Goal: Information Seeking & Learning: Learn about a topic

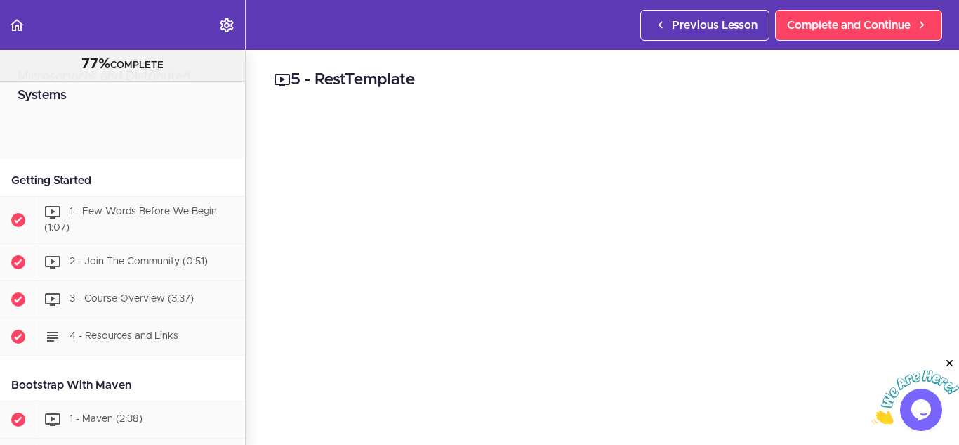
scroll to position [983, 0]
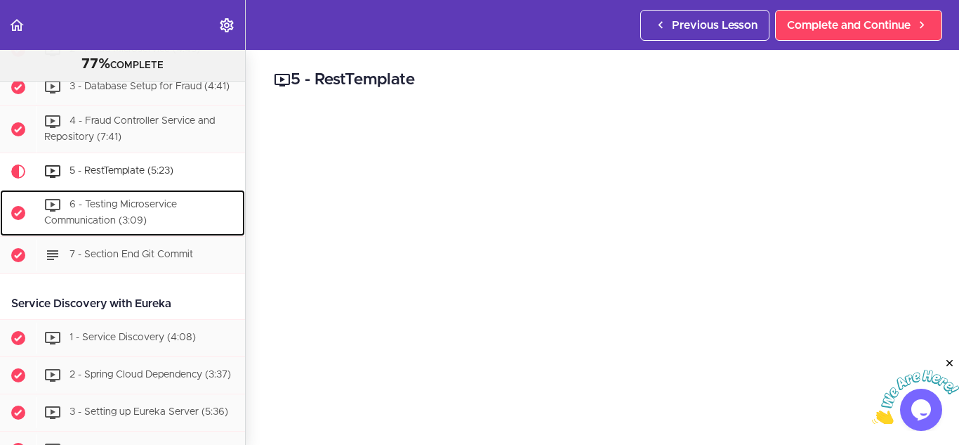
click at [139, 209] on span "6 - Testing Microservice Communication (3:09)" at bounding box center [110, 212] width 133 height 26
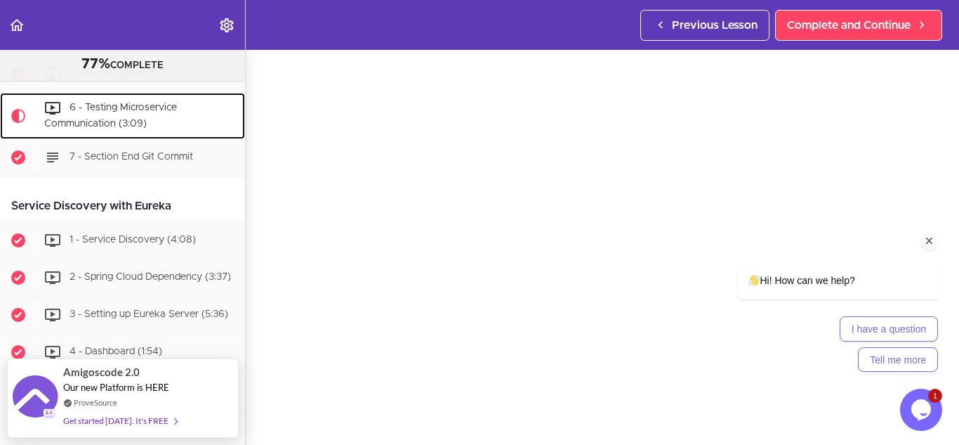
scroll to position [51, 0]
click at [929, 241] on icon "Chat attention grabber" at bounding box center [930, 241] width 13 height 13
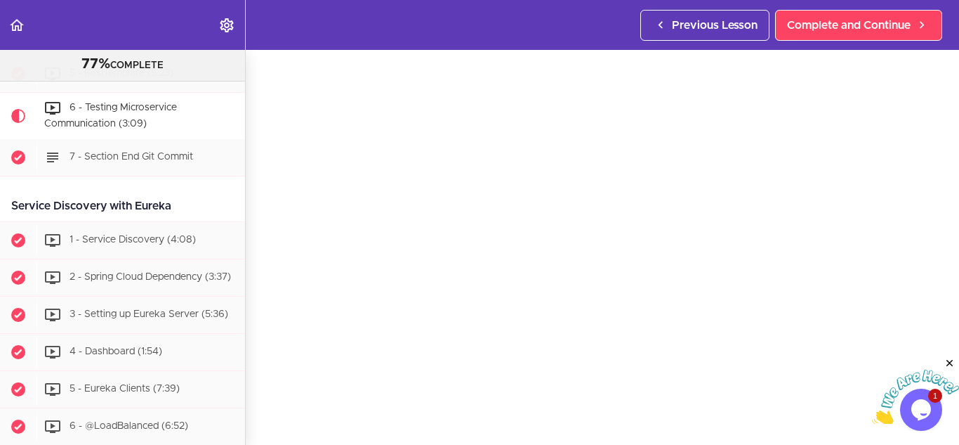
scroll to position [999, 0]
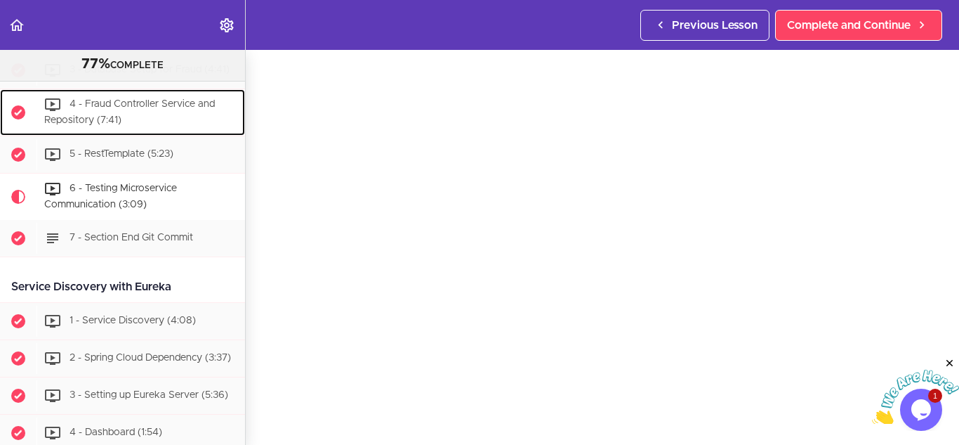
click at [148, 129] on div "4 - Fraud Controller Service and Repository (7:41)" at bounding box center [141, 112] width 209 height 46
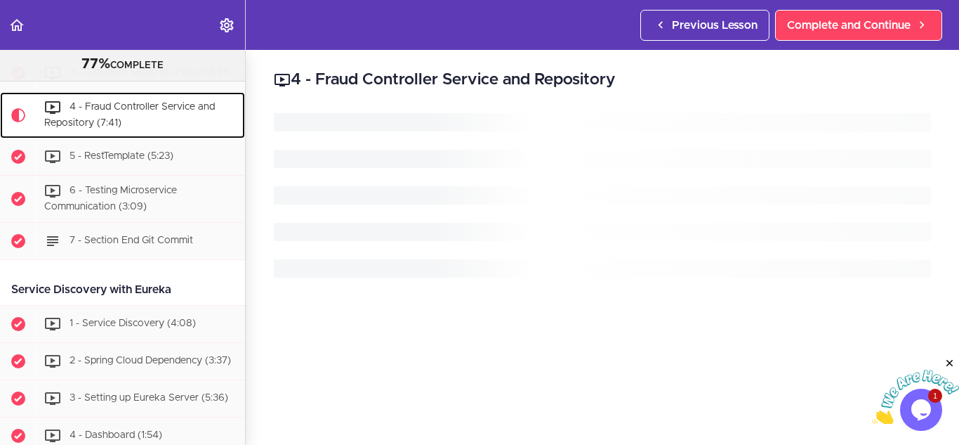
scroll to position [996, 0]
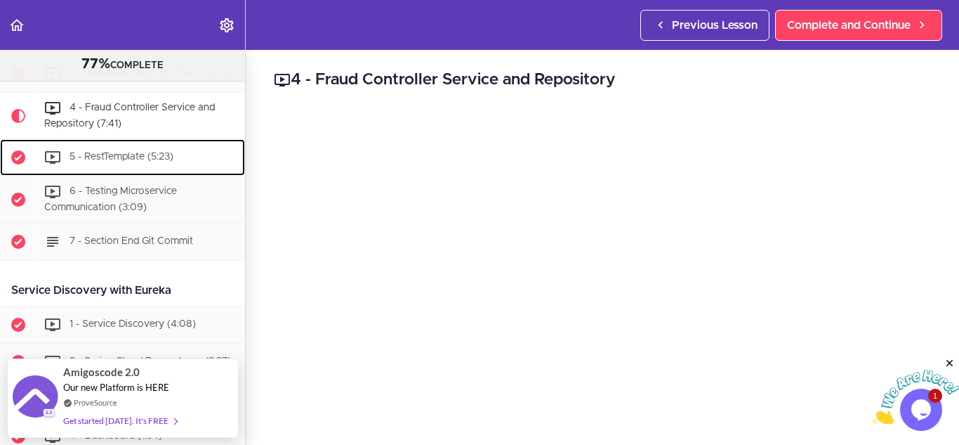
click at [140, 157] on div "5 - RestTemplate (5:23)" at bounding box center [141, 157] width 209 height 31
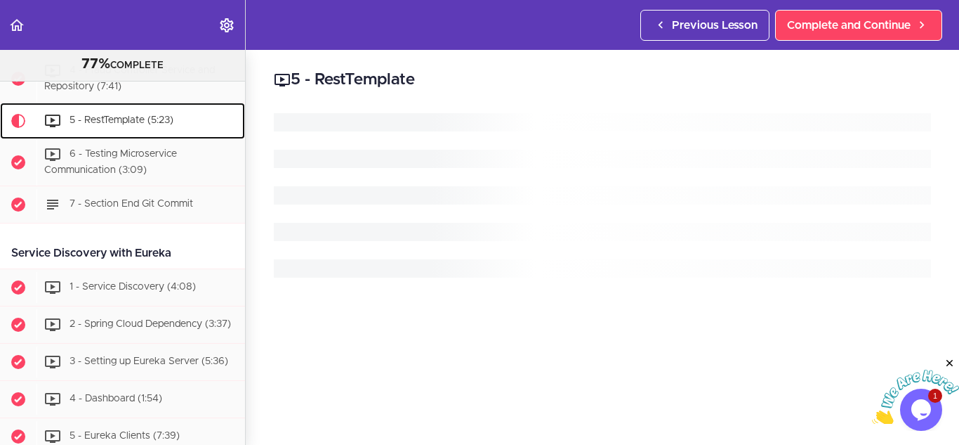
scroll to position [1043, 0]
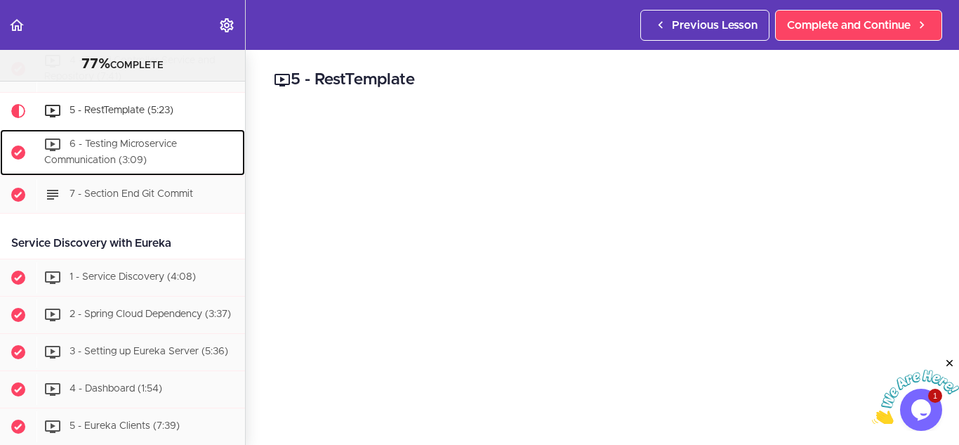
click at [139, 160] on div "6 - Testing Microservice Communication (3:09)" at bounding box center [141, 152] width 209 height 46
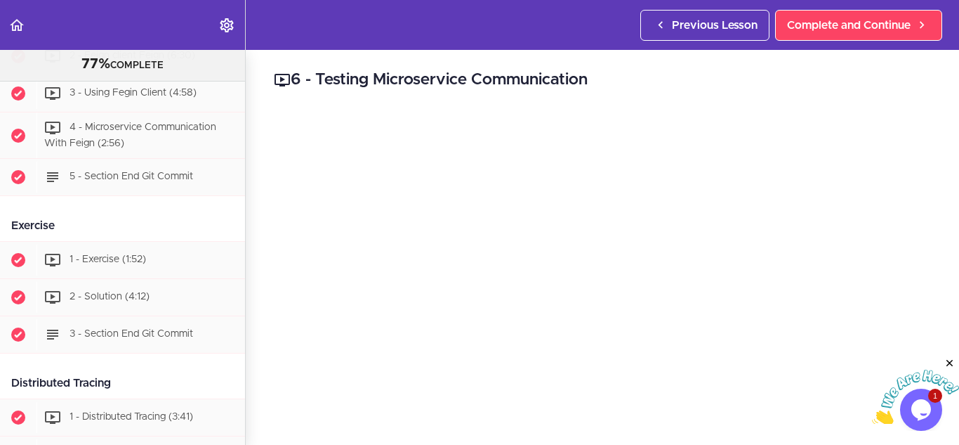
scroll to position [1608, 0]
click at [112, 185] on div "5 - Section End Git Commit" at bounding box center [141, 176] width 209 height 31
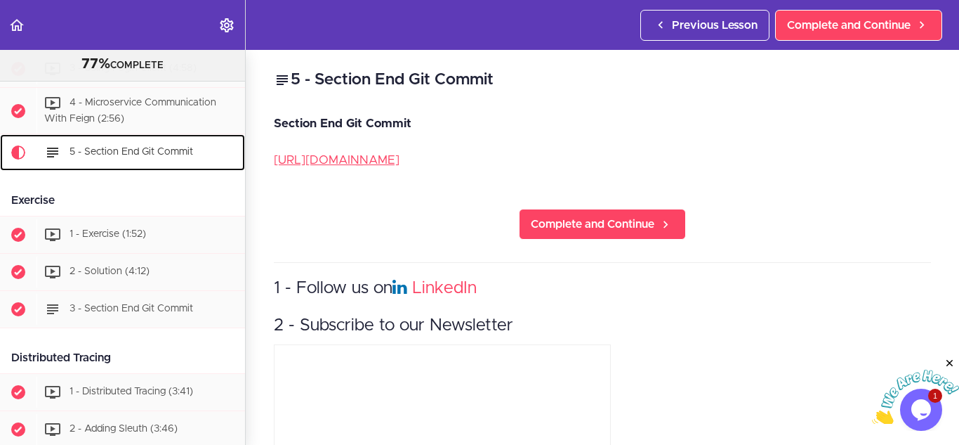
scroll to position [1684, 0]
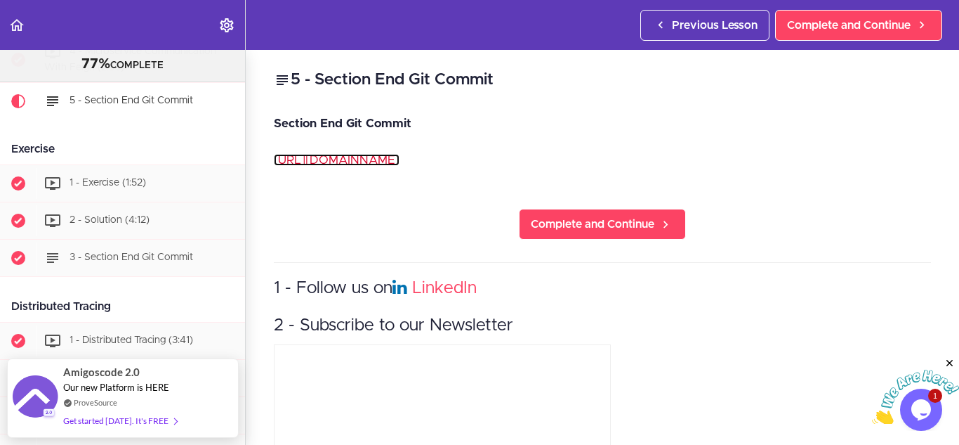
click at [400, 155] on link "[URL][DOMAIN_NAME]" at bounding box center [337, 160] width 126 height 12
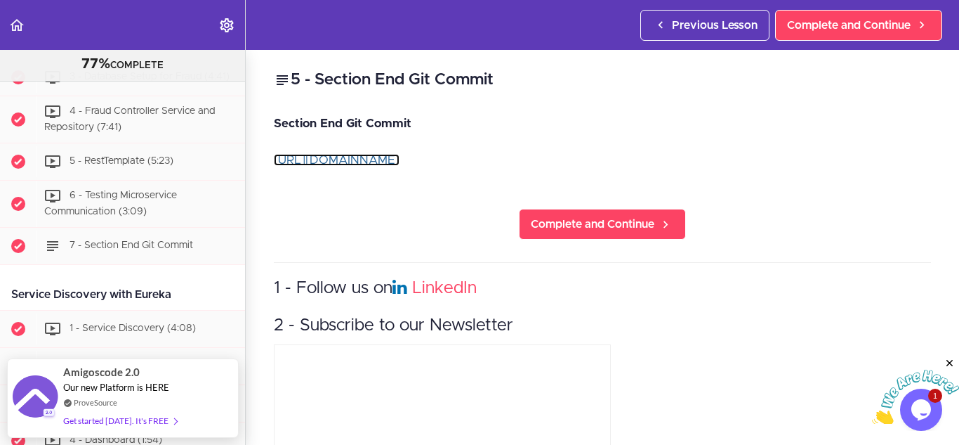
scroll to position [993, 0]
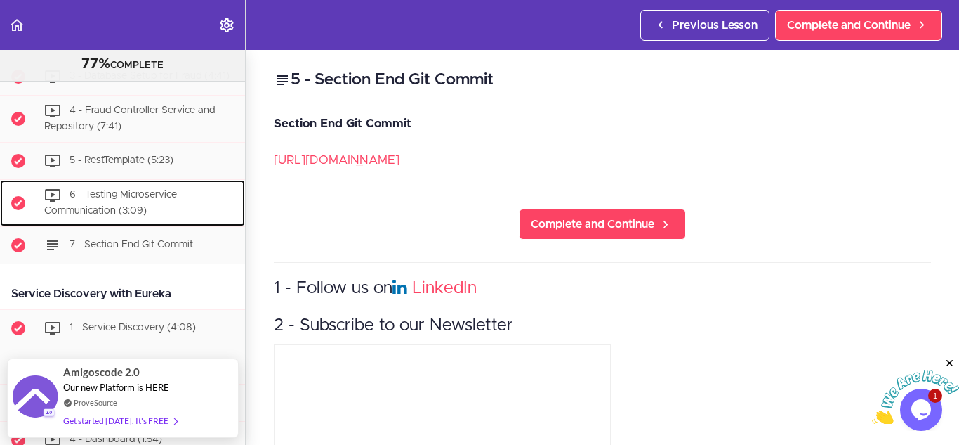
click at [142, 211] on div "6 - Testing Microservice Communication (3:09)" at bounding box center [141, 203] width 209 height 46
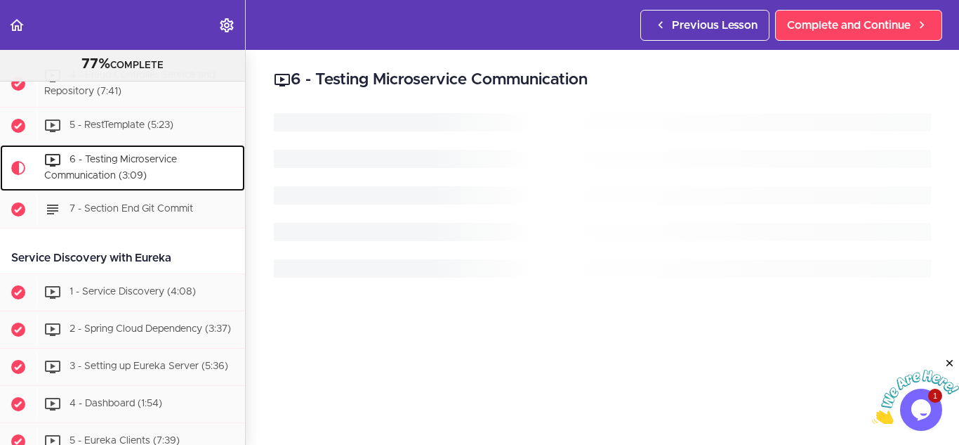
scroll to position [1080, 0]
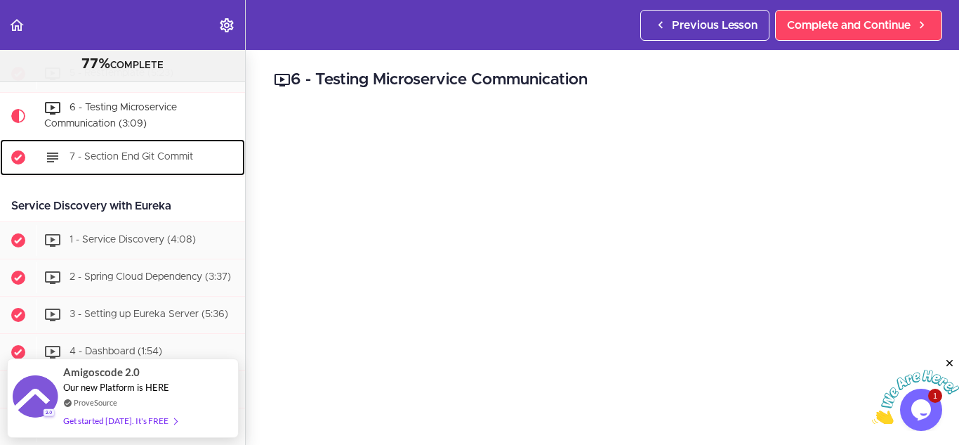
click at [182, 162] on span "7 - Section End Git Commit" at bounding box center [132, 157] width 124 height 10
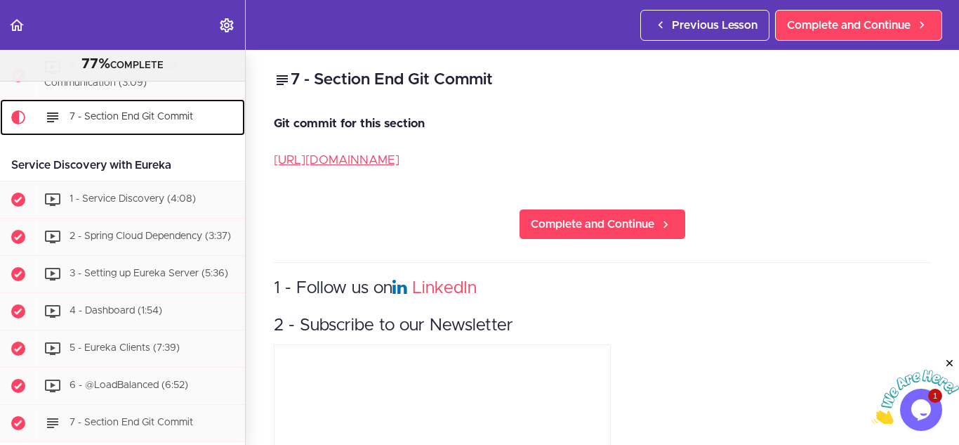
scroll to position [1127, 0]
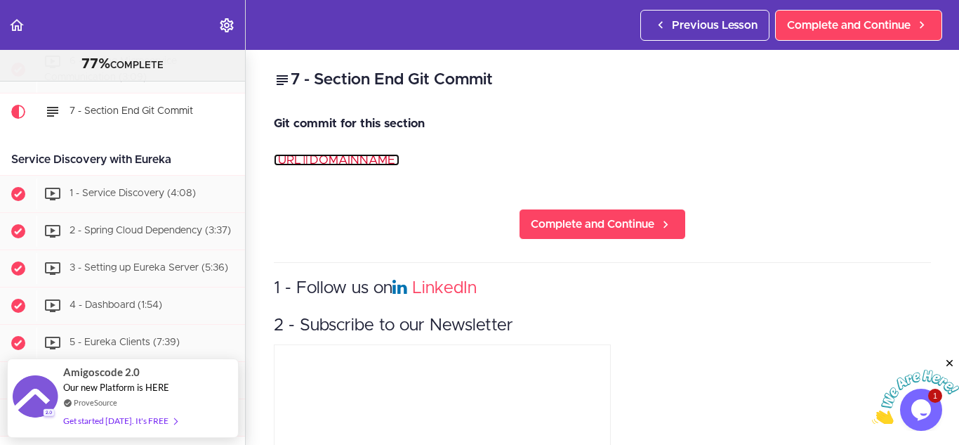
click at [337, 165] on link "[URL][DOMAIN_NAME]" at bounding box center [337, 160] width 126 height 12
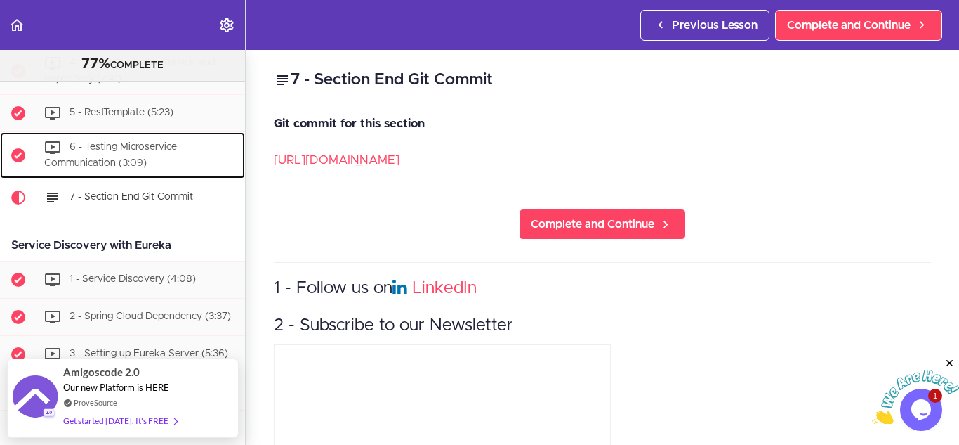
click at [164, 163] on div "6 - Testing Microservice Communication (3:09)" at bounding box center [141, 155] width 209 height 46
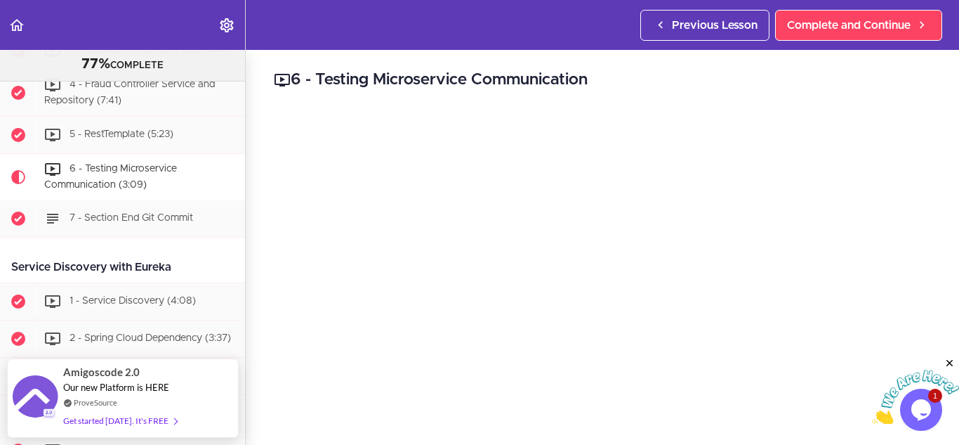
scroll to position [998, 0]
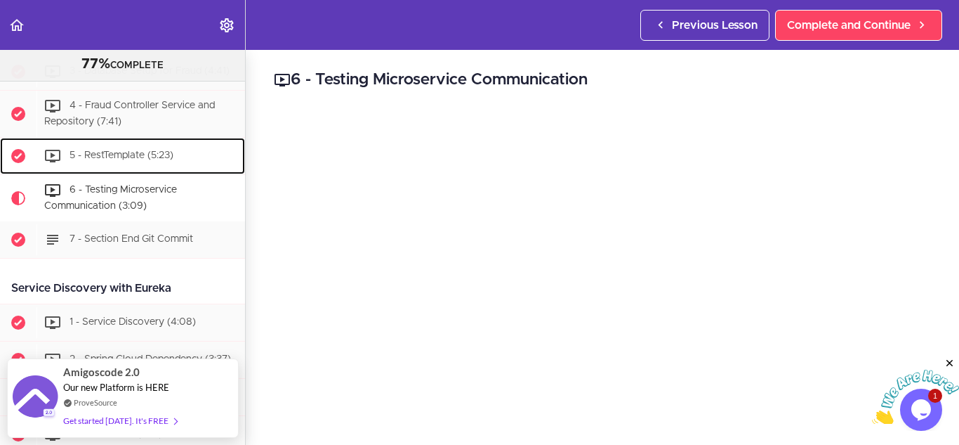
click at [141, 159] on div "5 - RestTemplate (5:23)" at bounding box center [141, 155] width 209 height 31
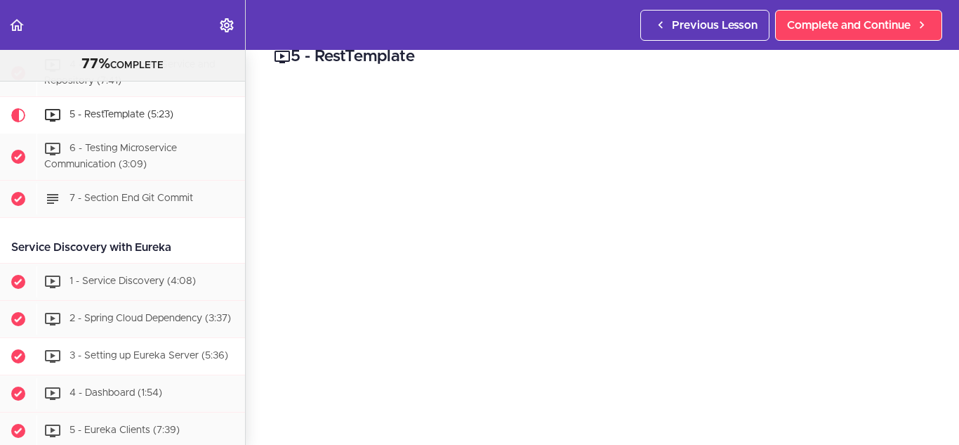
scroll to position [1038, 0]
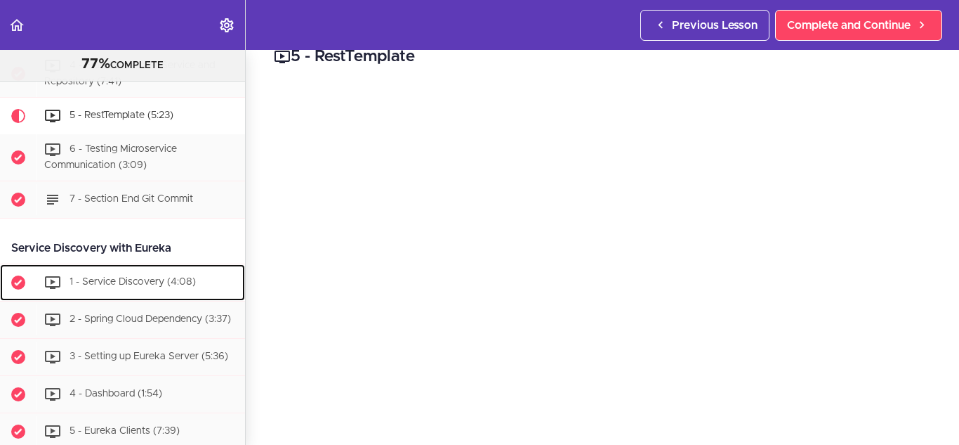
click at [143, 287] on span "1 - Service Discovery (4:08)" at bounding box center [133, 282] width 126 height 10
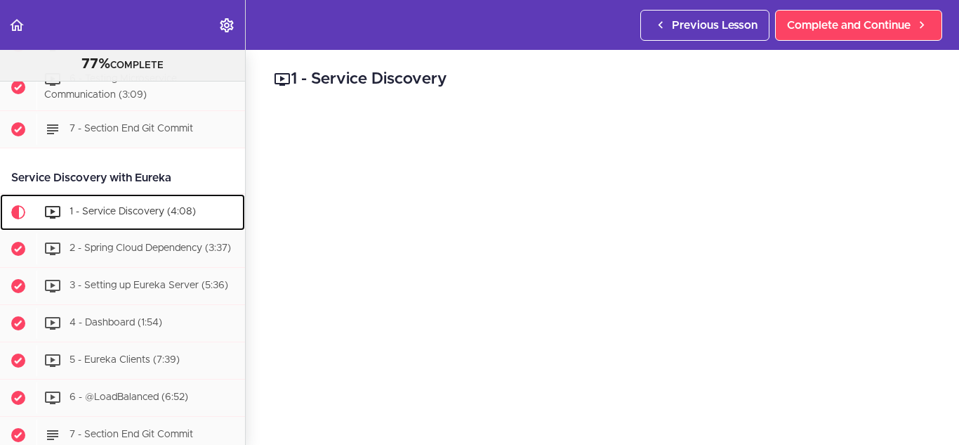
scroll to position [1209, 0]
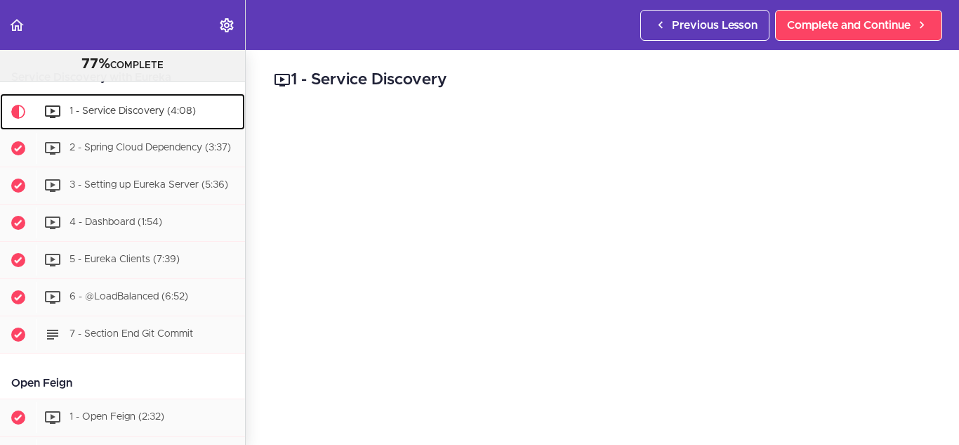
click at [155, 116] on span "1 - Service Discovery (4:08)" at bounding box center [133, 111] width 126 height 10
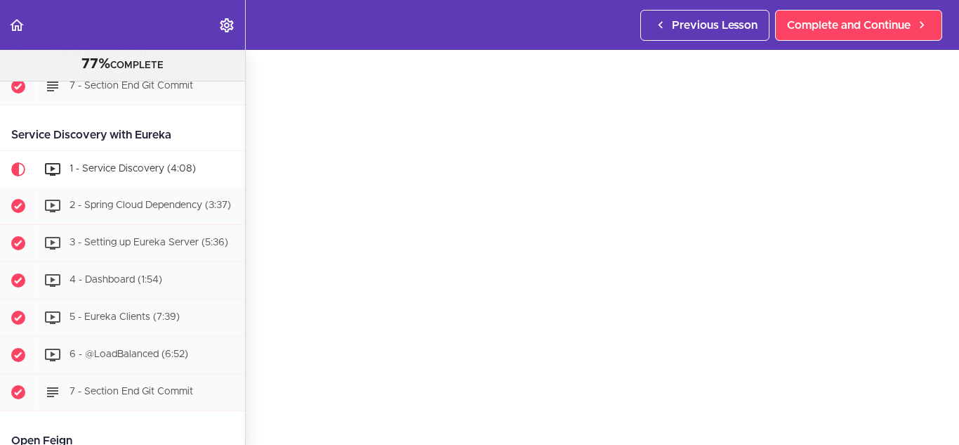
scroll to position [53, 0]
click at [177, 210] on span "2 - Spring Cloud Dependency (3:37)" at bounding box center [151, 205] width 162 height 10
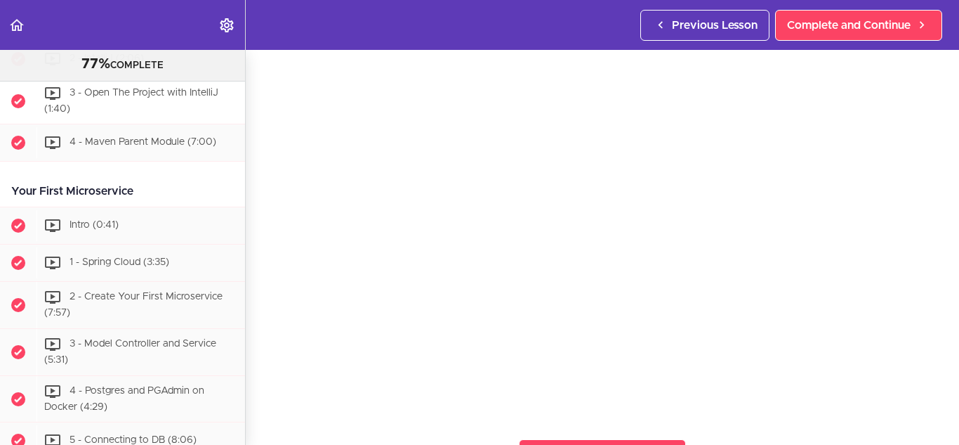
scroll to position [398, 0]
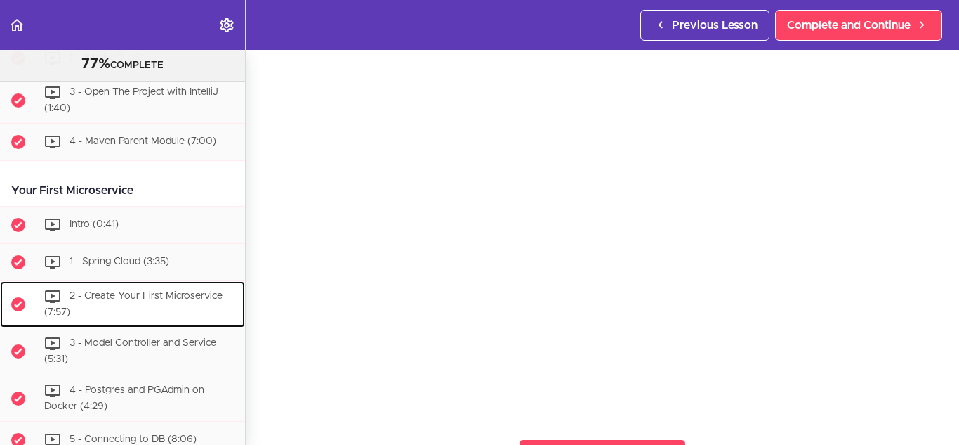
click at [148, 307] on div "2 - Create Your First Microservice (7:57)" at bounding box center [141, 304] width 209 height 46
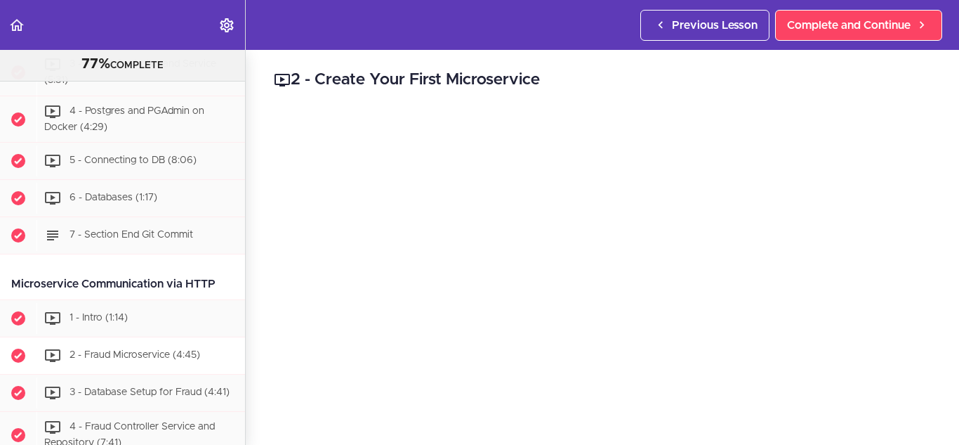
scroll to position [677, 0]
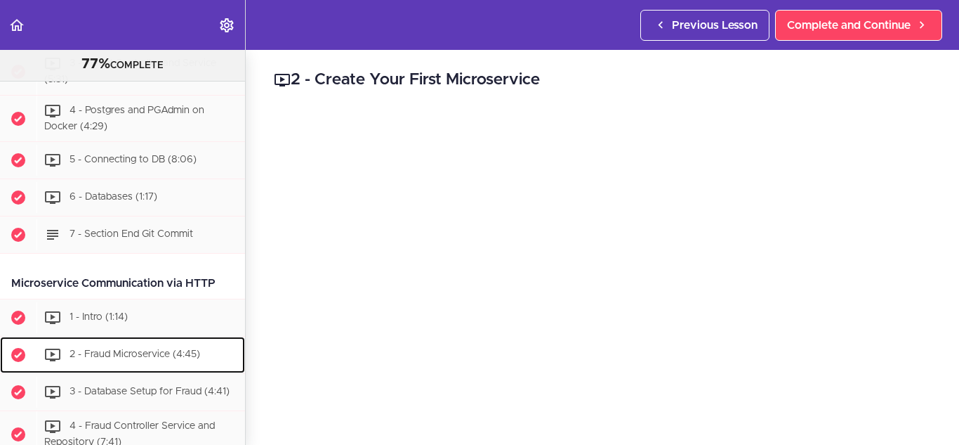
click at [146, 360] on div "2 - Fraud Microservice (4:45)" at bounding box center [141, 354] width 209 height 31
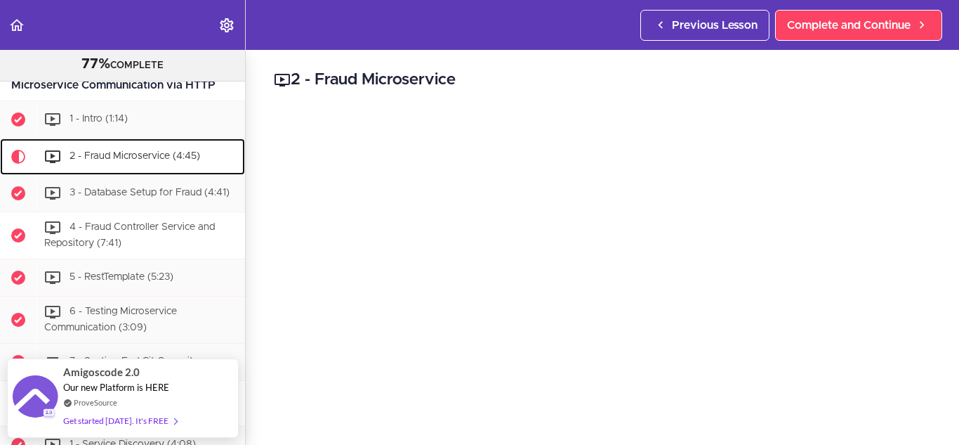
scroll to position [872, 0]
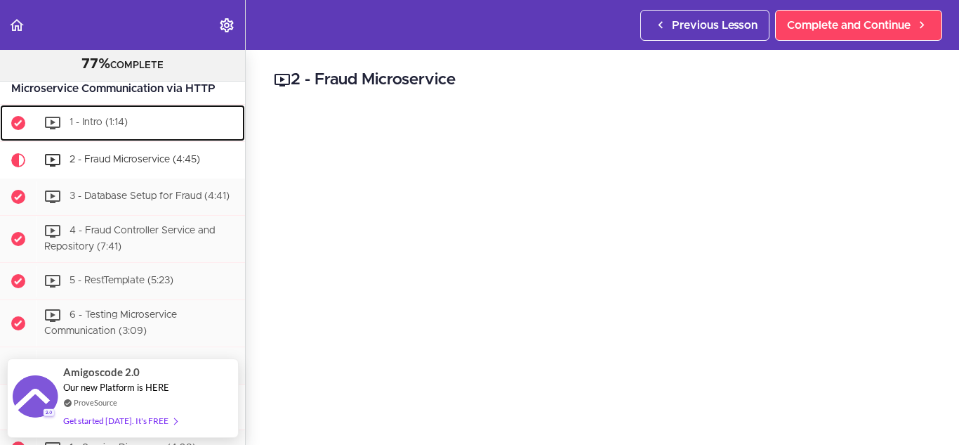
click at [143, 126] on div "1 - Intro (1:14)" at bounding box center [141, 122] width 209 height 31
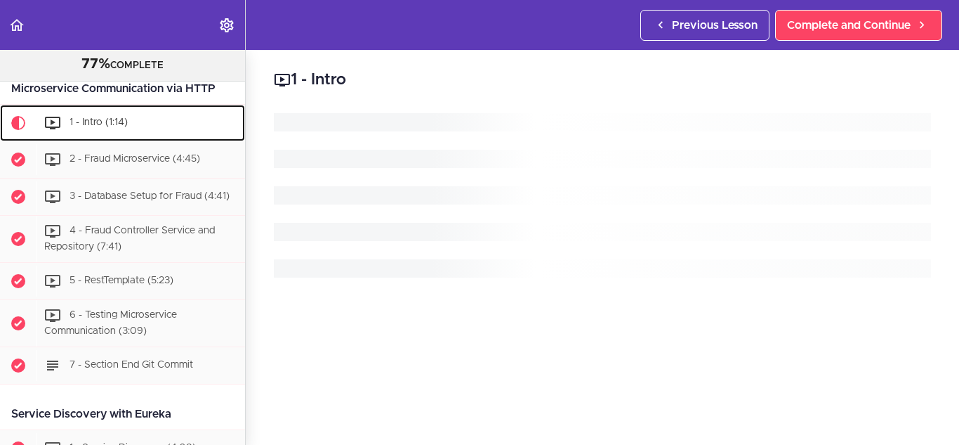
scroll to position [874, 0]
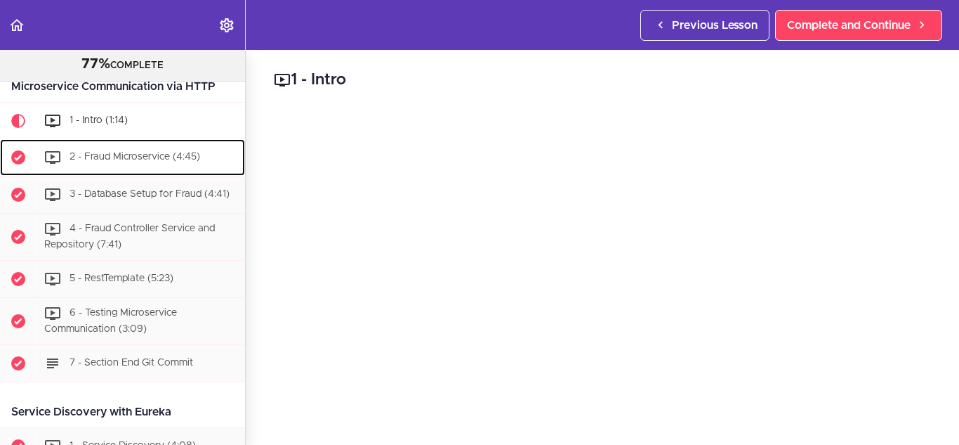
click at [158, 156] on span "2 - Fraud Microservice (4:45)" at bounding box center [135, 157] width 131 height 10
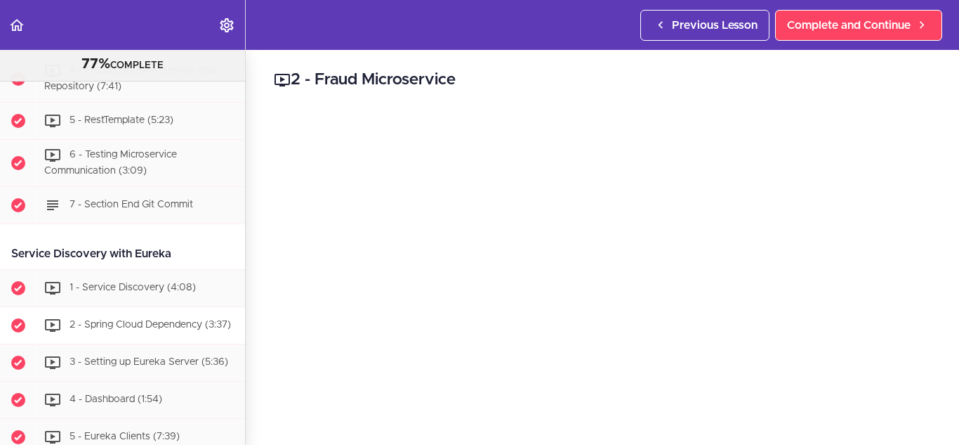
scroll to position [1033, 0]
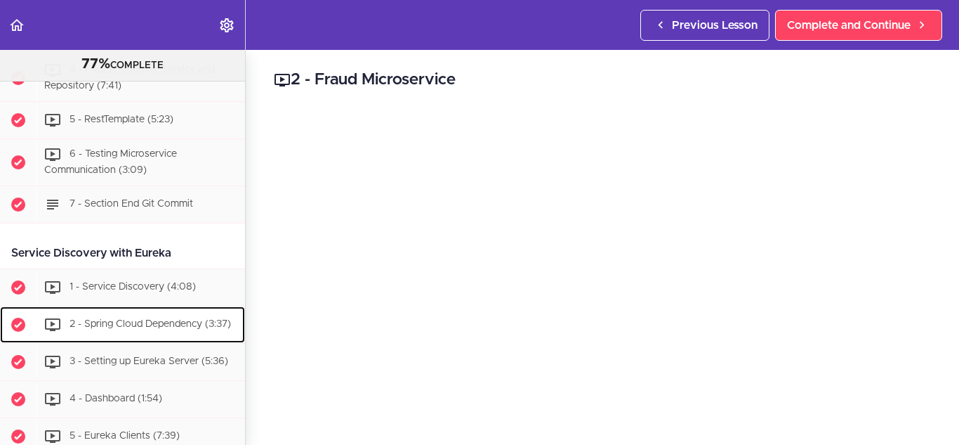
click at [136, 324] on div "2 - Spring Cloud Dependency (3:37)" at bounding box center [141, 324] width 209 height 31
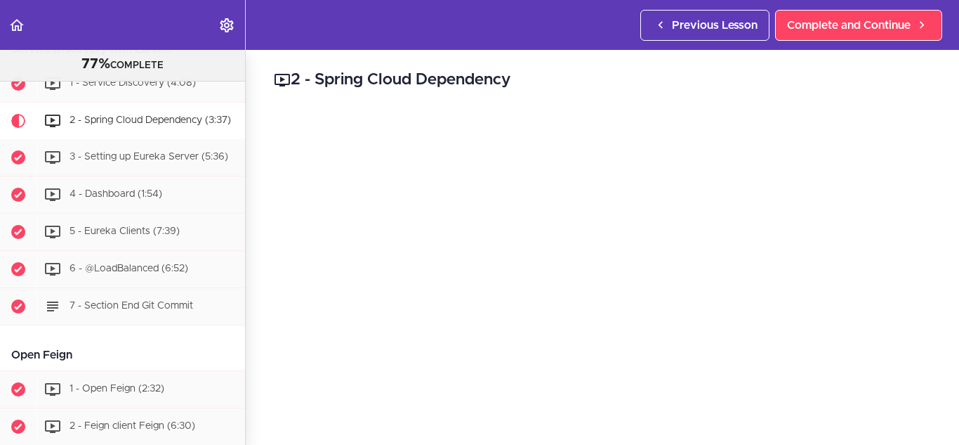
scroll to position [1236, 0]
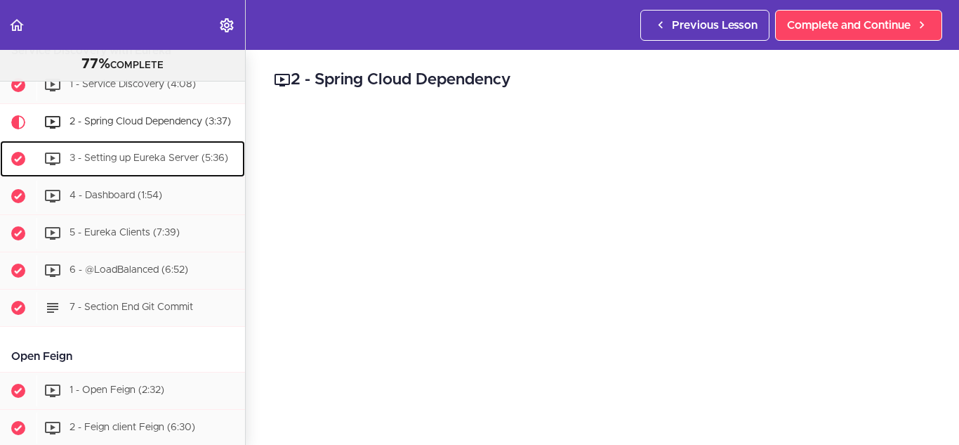
click at [152, 163] on span "3 - Setting up Eureka Server (5:36)" at bounding box center [149, 158] width 159 height 10
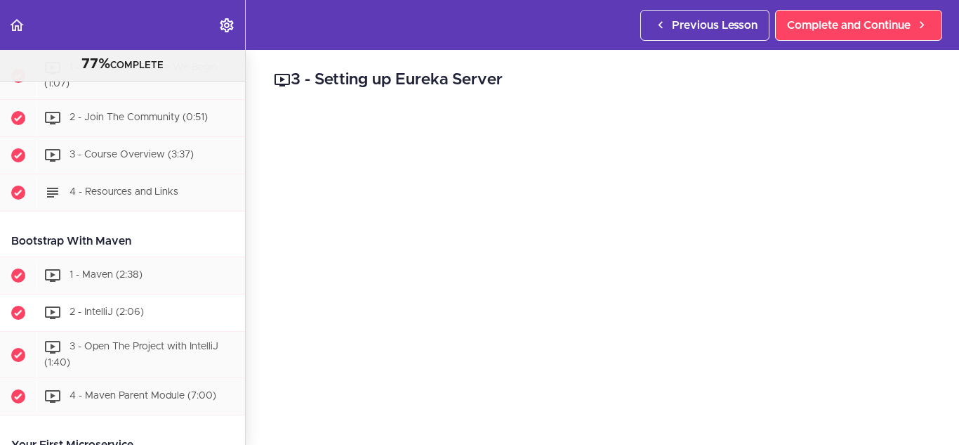
scroll to position [143, 0]
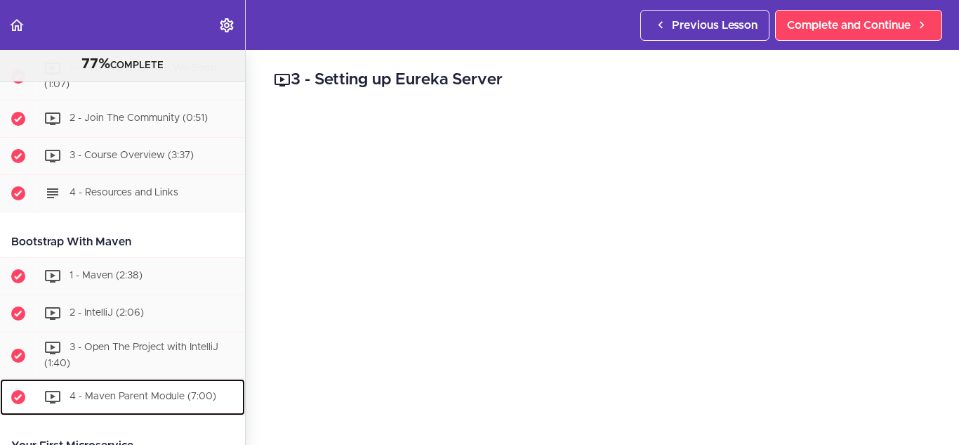
click at [158, 384] on div "4 - Maven Parent Module (7:00)" at bounding box center [141, 396] width 209 height 31
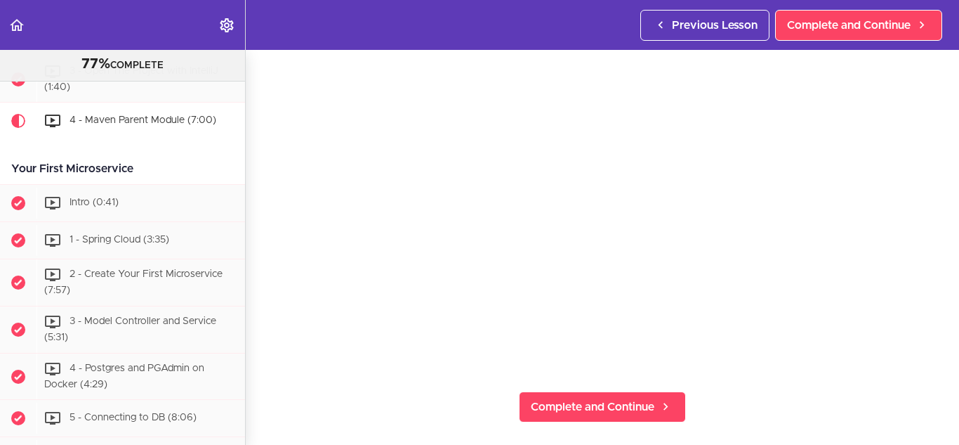
scroll to position [126, 0]
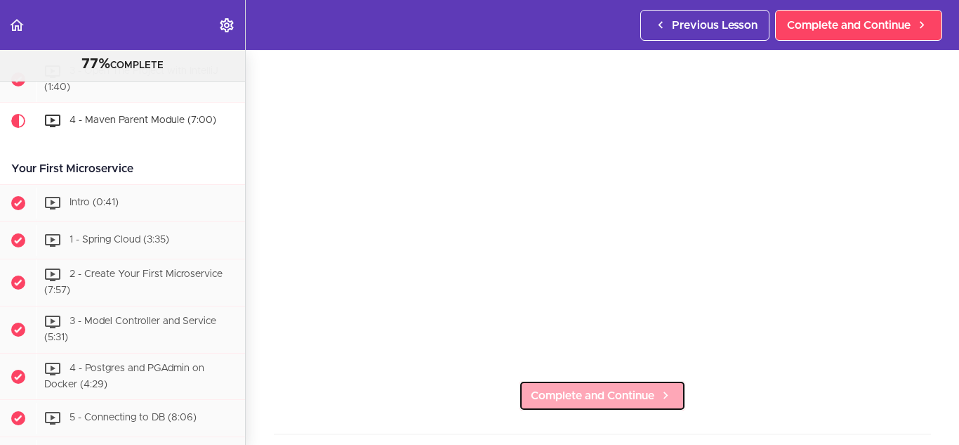
click at [573, 388] on span "Complete and Continue" at bounding box center [593, 395] width 124 height 17
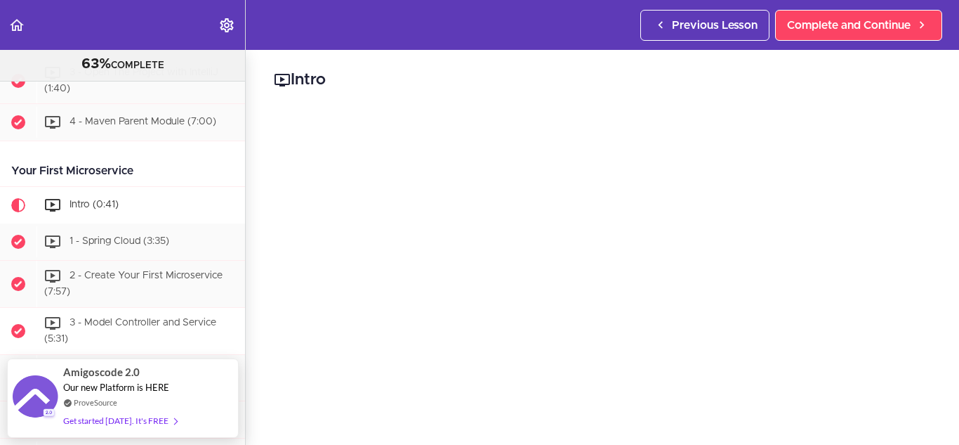
scroll to position [417, 0]
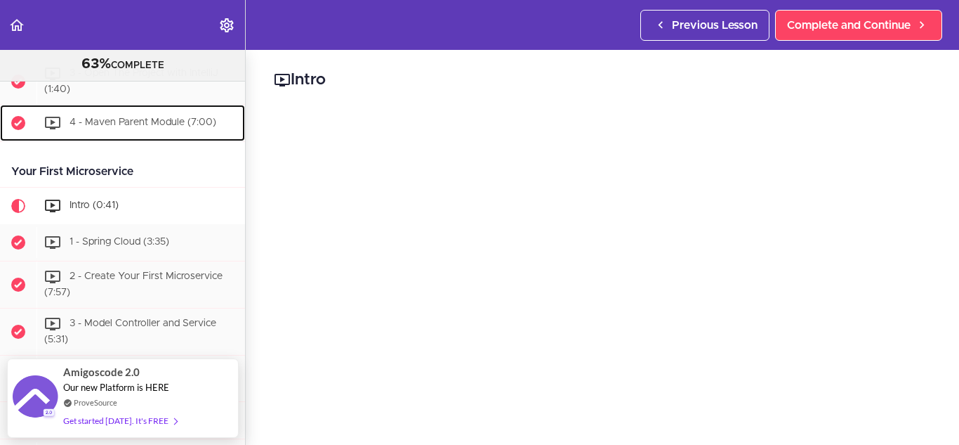
click at [140, 136] on div "4 - Maven Parent Module (7:00)" at bounding box center [141, 122] width 209 height 31
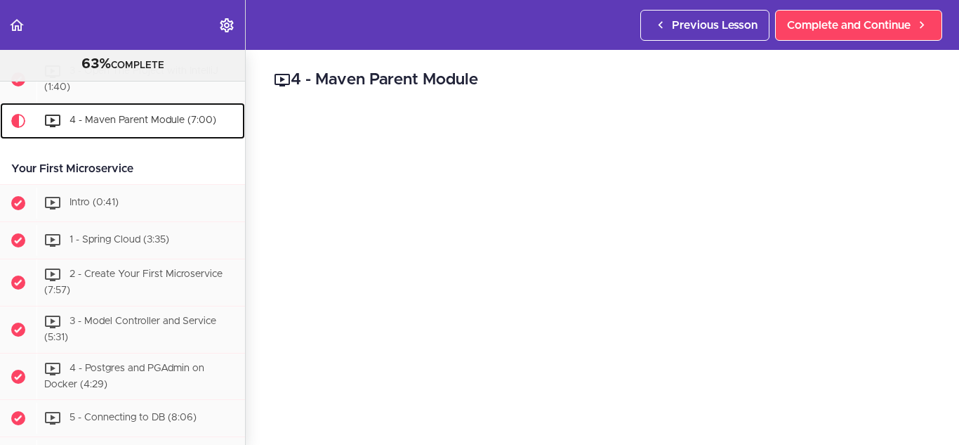
scroll to position [419, 0]
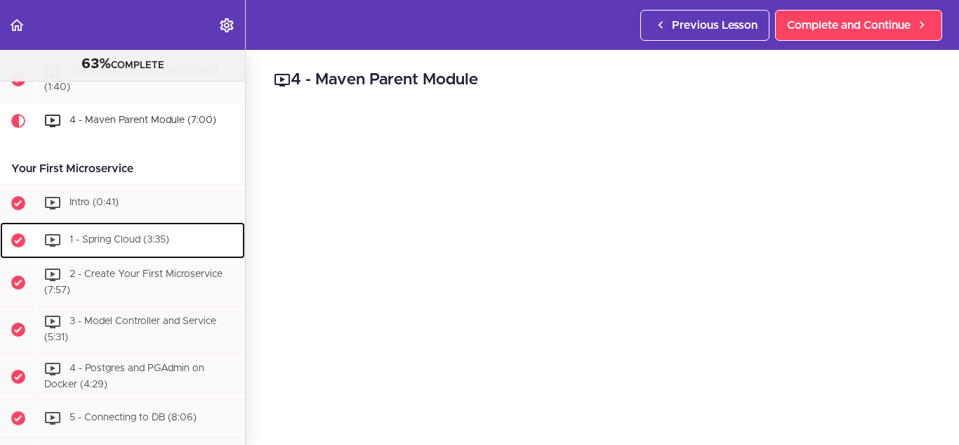
click at [172, 229] on div "1 - Spring Cloud (3:35)" at bounding box center [141, 240] width 209 height 31
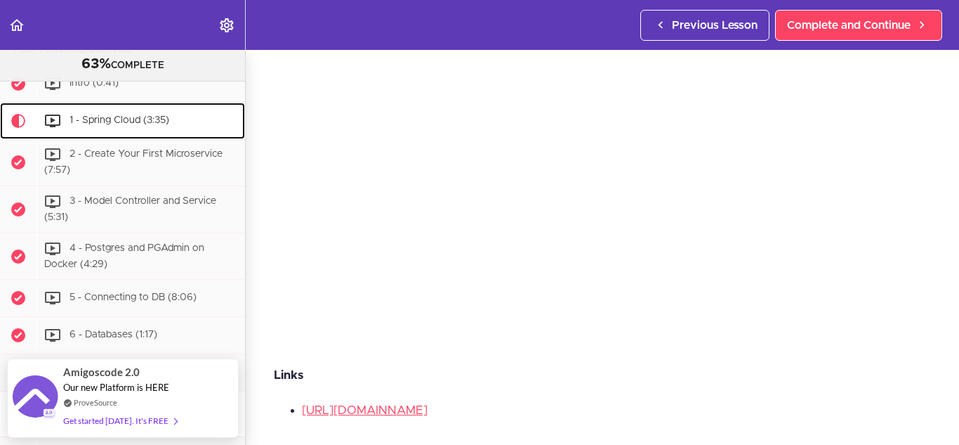
scroll to position [139, 0]
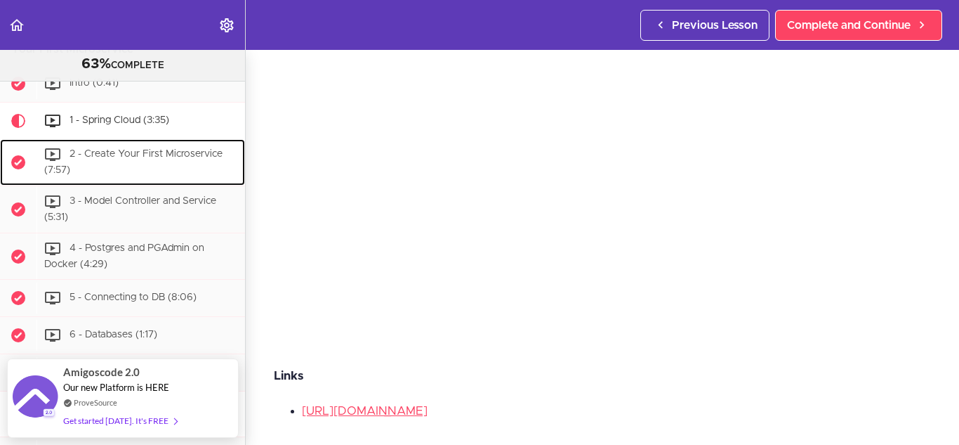
click at [161, 153] on span "2 - Create Your First Microservice (7:57)" at bounding box center [133, 163] width 178 height 26
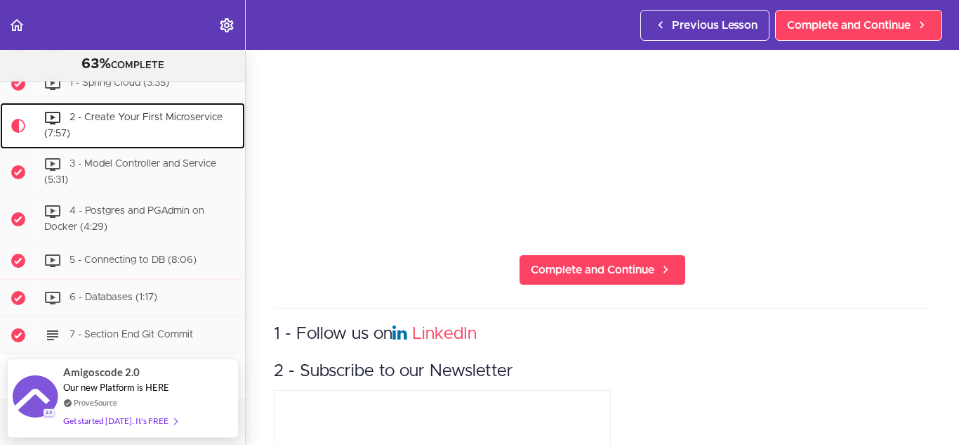
scroll to position [251, 0]
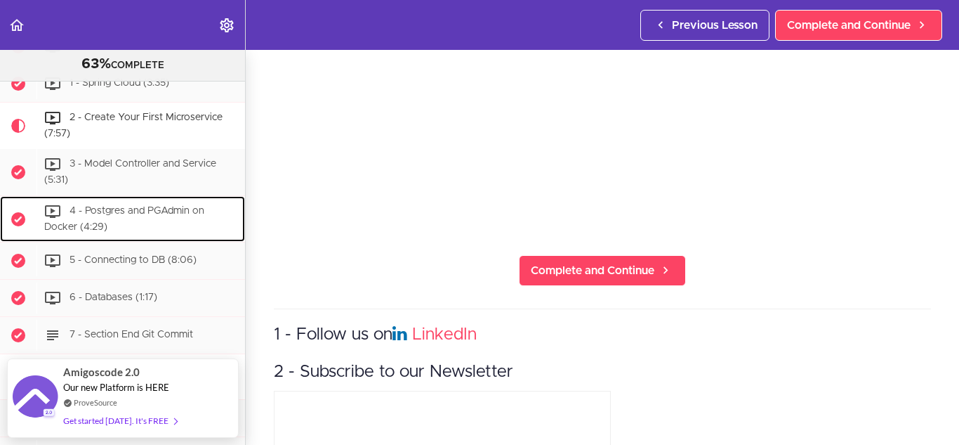
click at [160, 223] on div "4 - Postgres and PGAdmin on Docker (4:29)" at bounding box center [141, 219] width 209 height 46
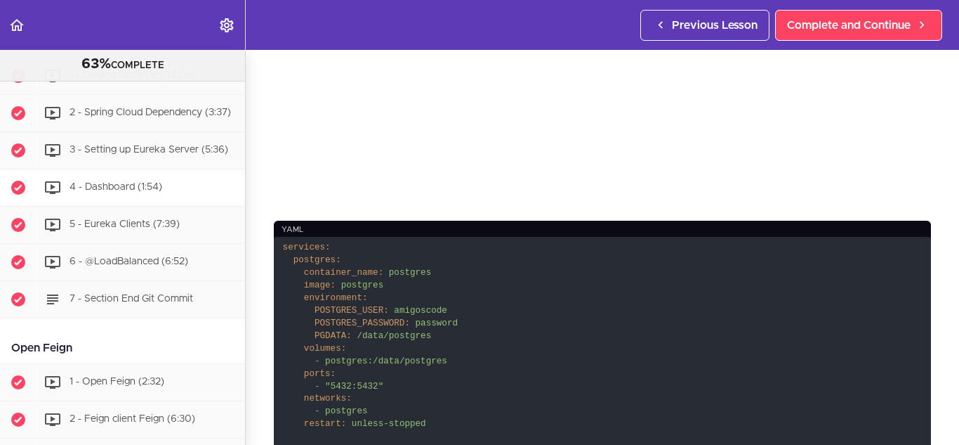
scroll to position [1199, 0]
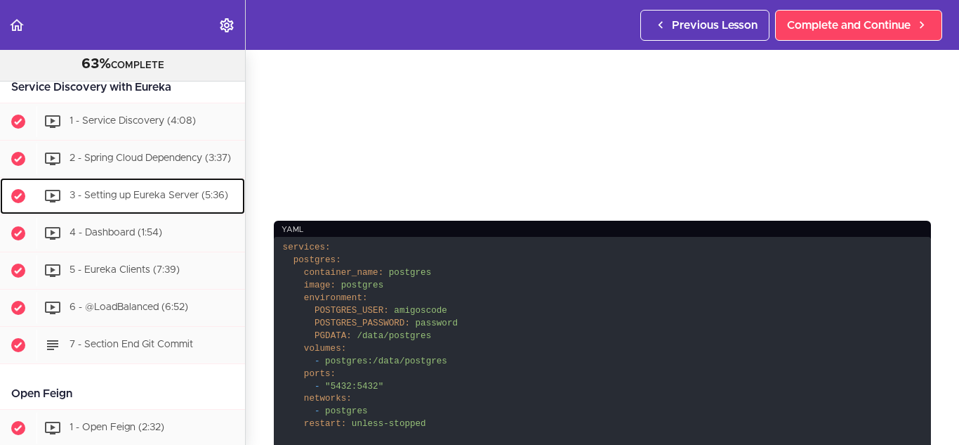
click at [166, 211] on div "3 - Setting up Eureka Server (5:36)" at bounding box center [141, 195] width 209 height 31
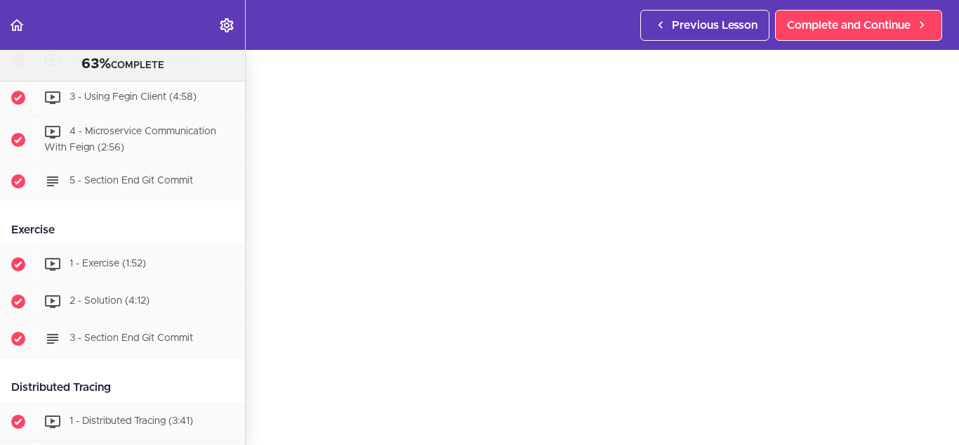
scroll to position [1629, 0]
